Goal: Find specific page/section: Find specific page/section

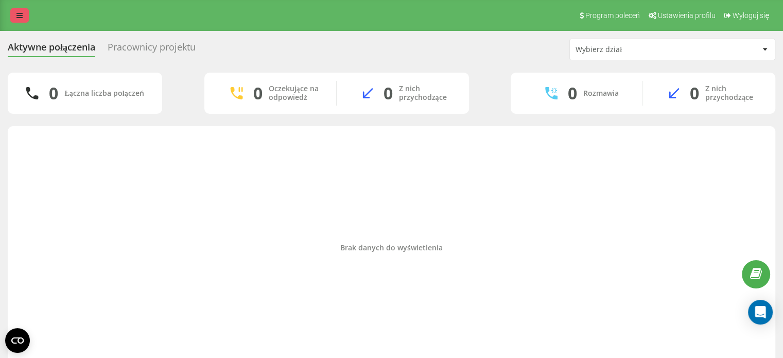
click at [16, 12] on icon at bounding box center [19, 15] width 6 height 7
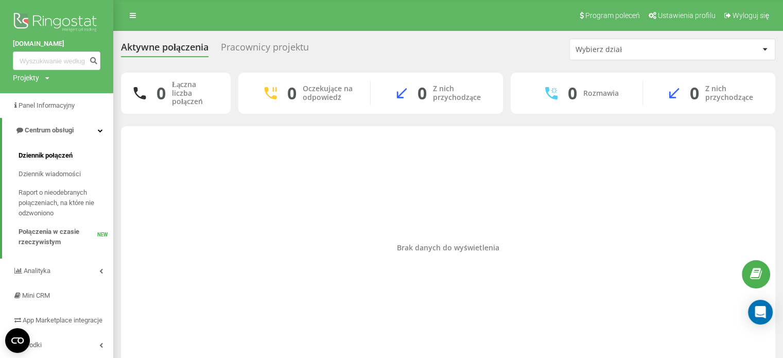
click at [46, 153] on span "Dziennik połączeń" at bounding box center [46, 155] width 54 height 10
drag, startPoint x: 44, startPoint y: 154, endPoint x: 28, endPoint y: 156, distance: 16.0
click at [28, 156] on span "Dziennik połączeń" at bounding box center [46, 155] width 54 height 10
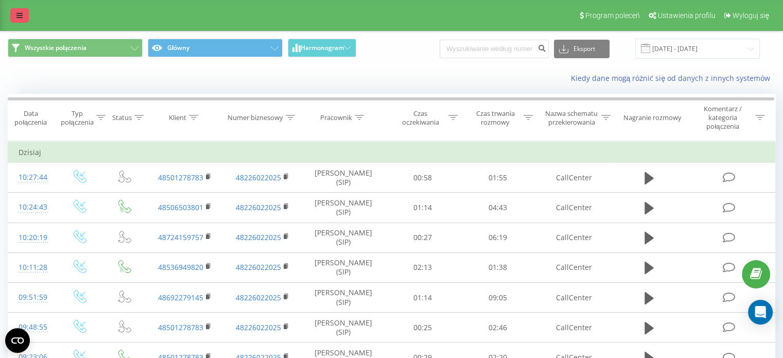
click at [14, 16] on link at bounding box center [19, 15] width 19 height 14
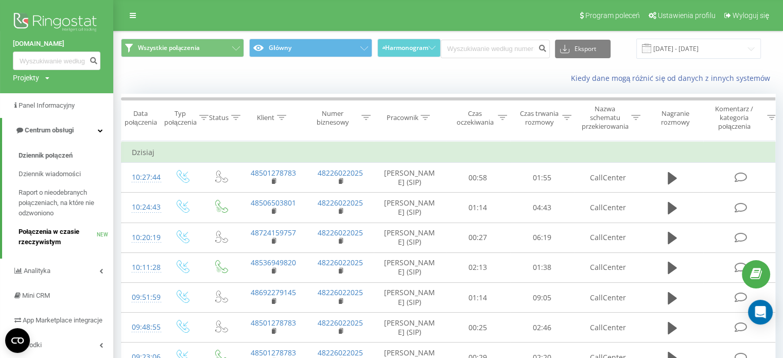
click at [38, 239] on span "Połączenia w czasie rzeczywistym" at bounding box center [58, 236] width 78 height 21
